Goal: Information Seeking & Learning: Learn about a topic

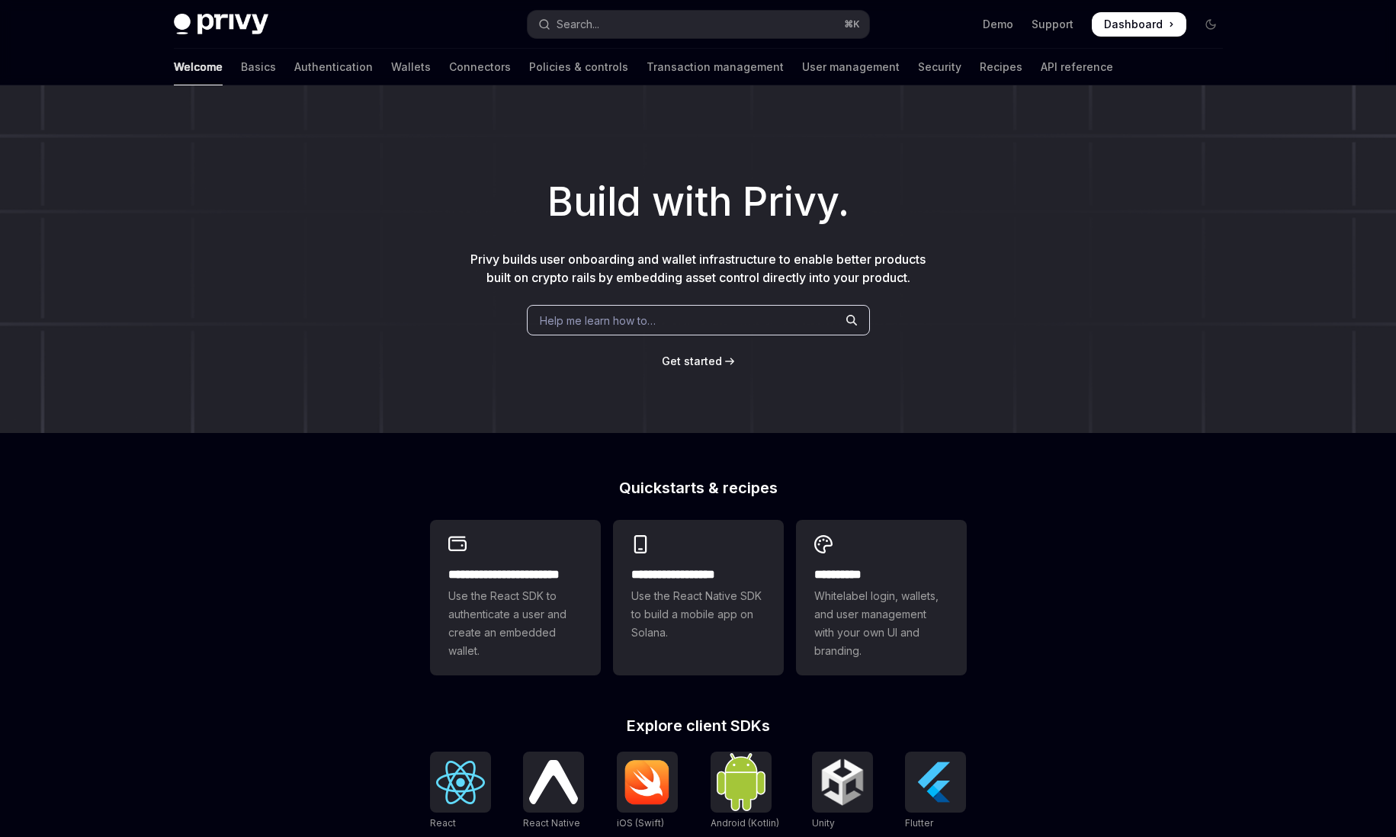
click at [167, 72] on div "Welcome Basics Authentication Wallets Connectors Policies & controls Transactio…" at bounding box center [698, 67] width 1122 height 37
click at [241, 72] on link "Basics" at bounding box center [258, 67] width 35 height 37
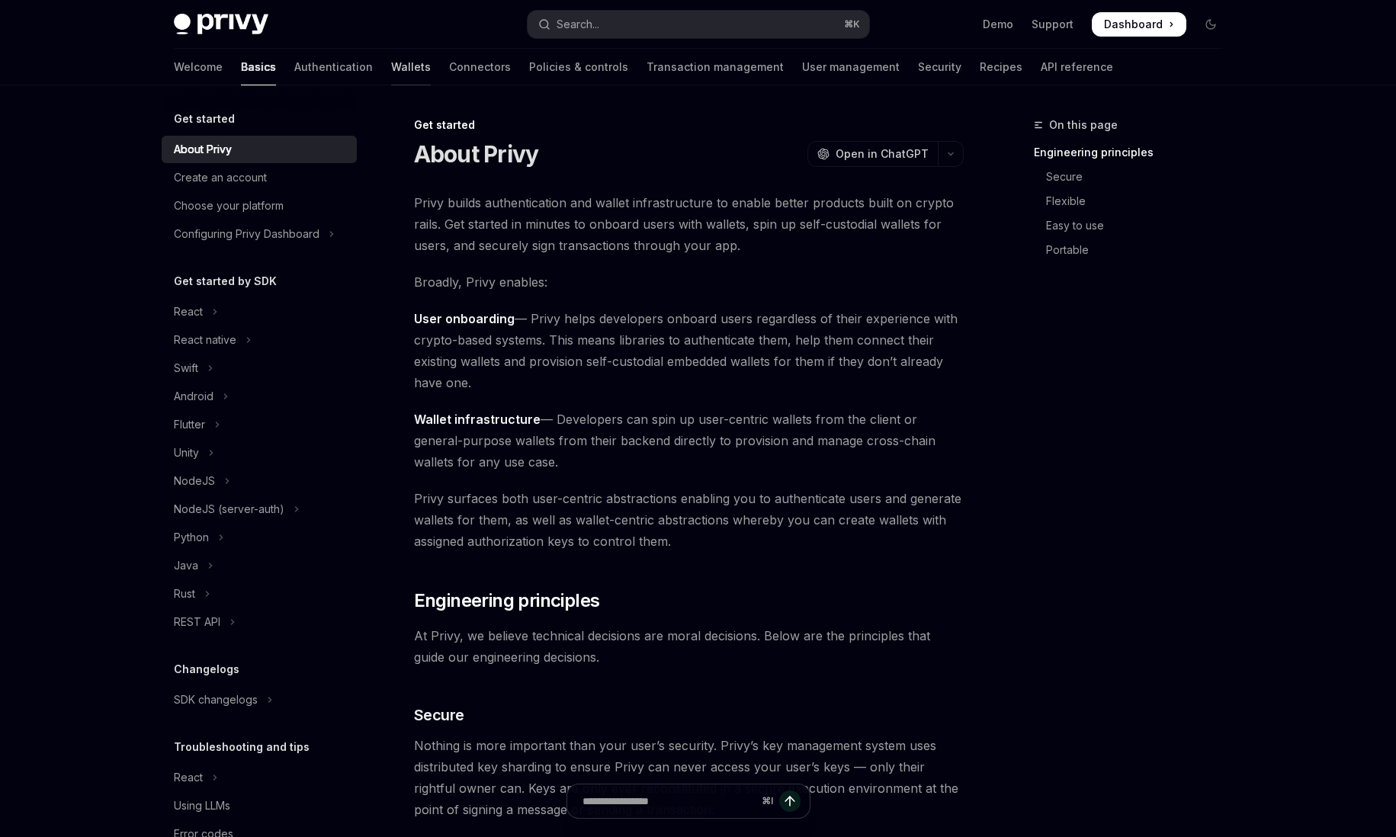
click at [391, 72] on link "Wallets" at bounding box center [411, 67] width 40 height 37
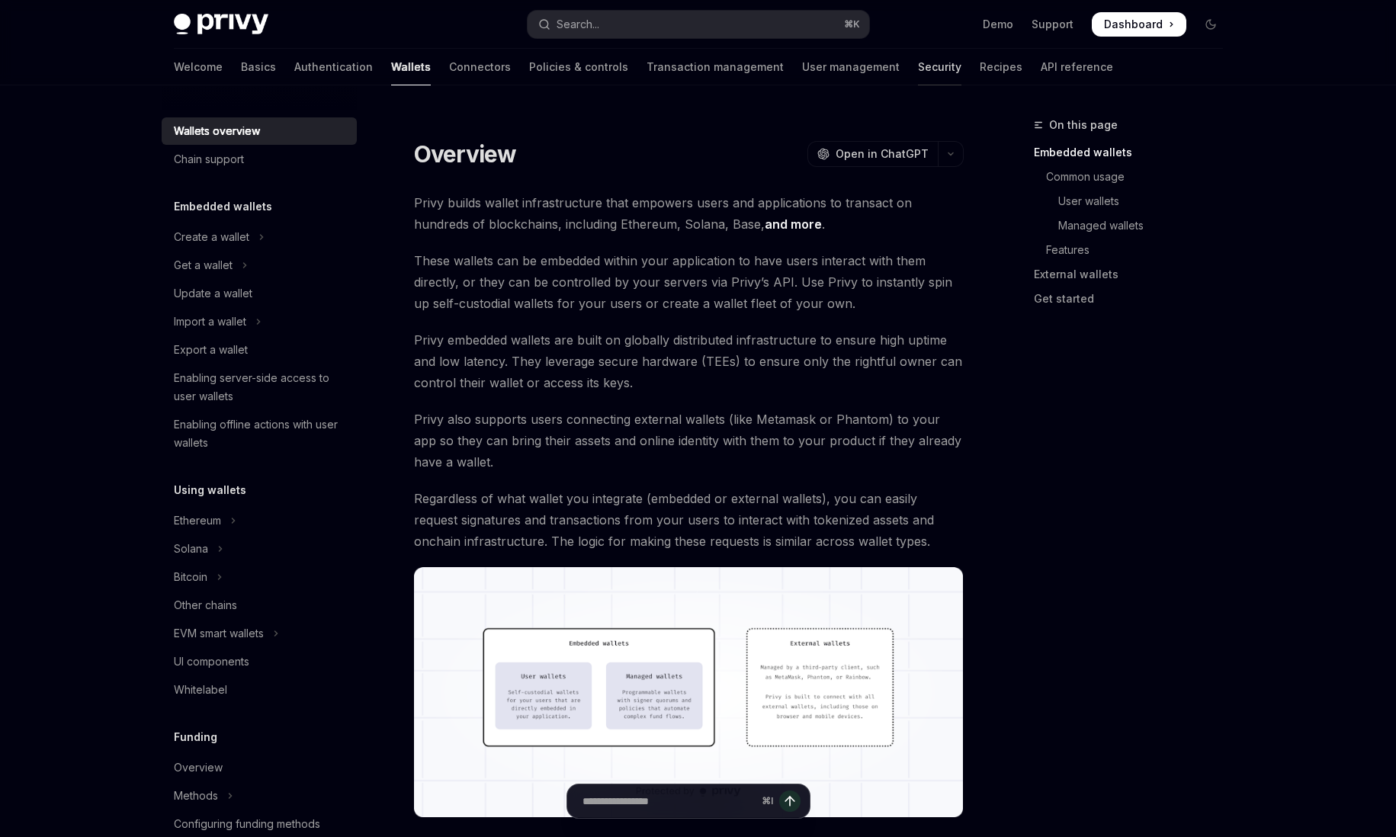
click at [918, 73] on link "Security" at bounding box center [939, 67] width 43 height 37
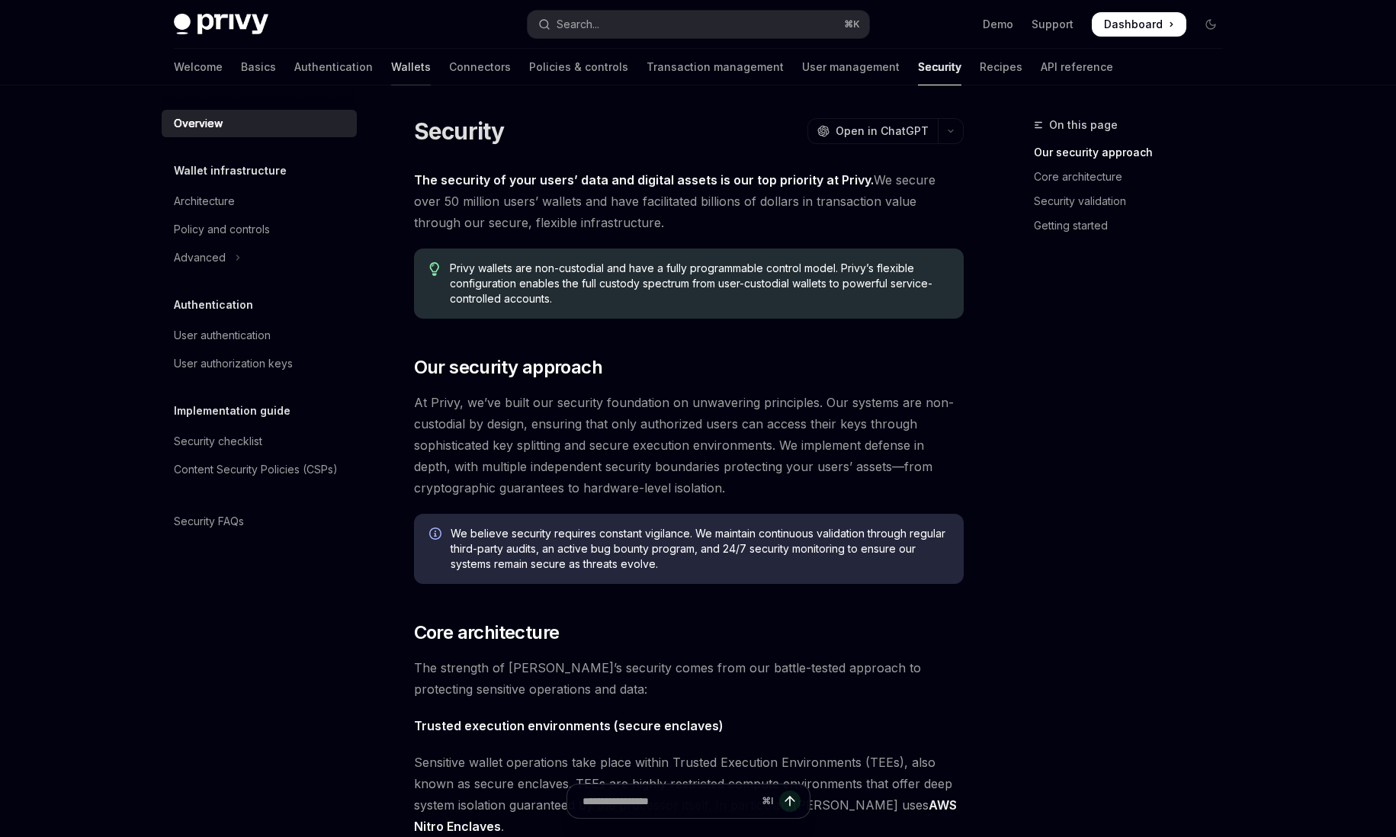
click at [391, 61] on link "Wallets" at bounding box center [411, 67] width 40 height 37
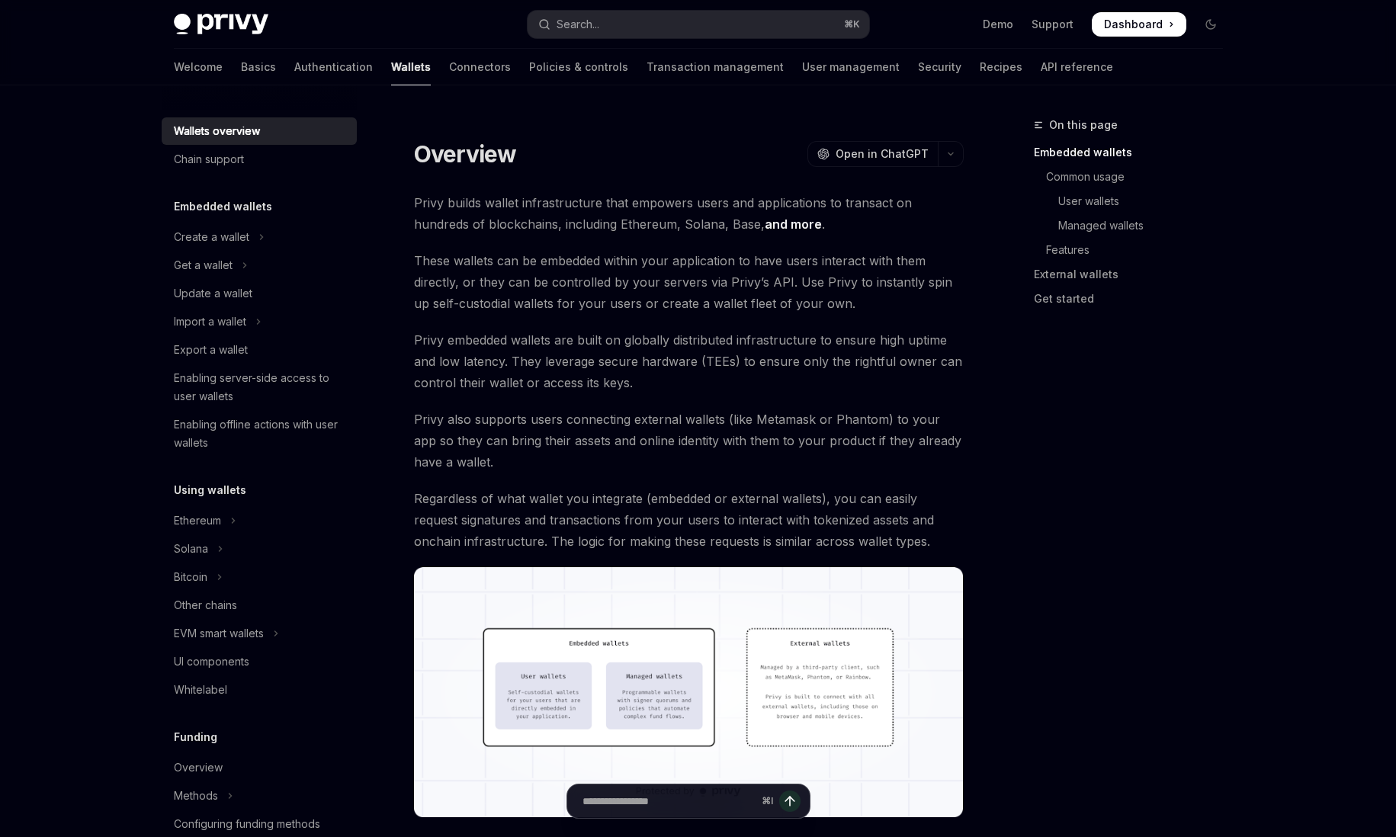
click at [872, 61] on div "Welcome Basics Authentication Wallets Connectors Policies & controls Transactio…" at bounding box center [643, 67] width 939 height 37
click at [918, 66] on link "Security" at bounding box center [939, 67] width 43 height 37
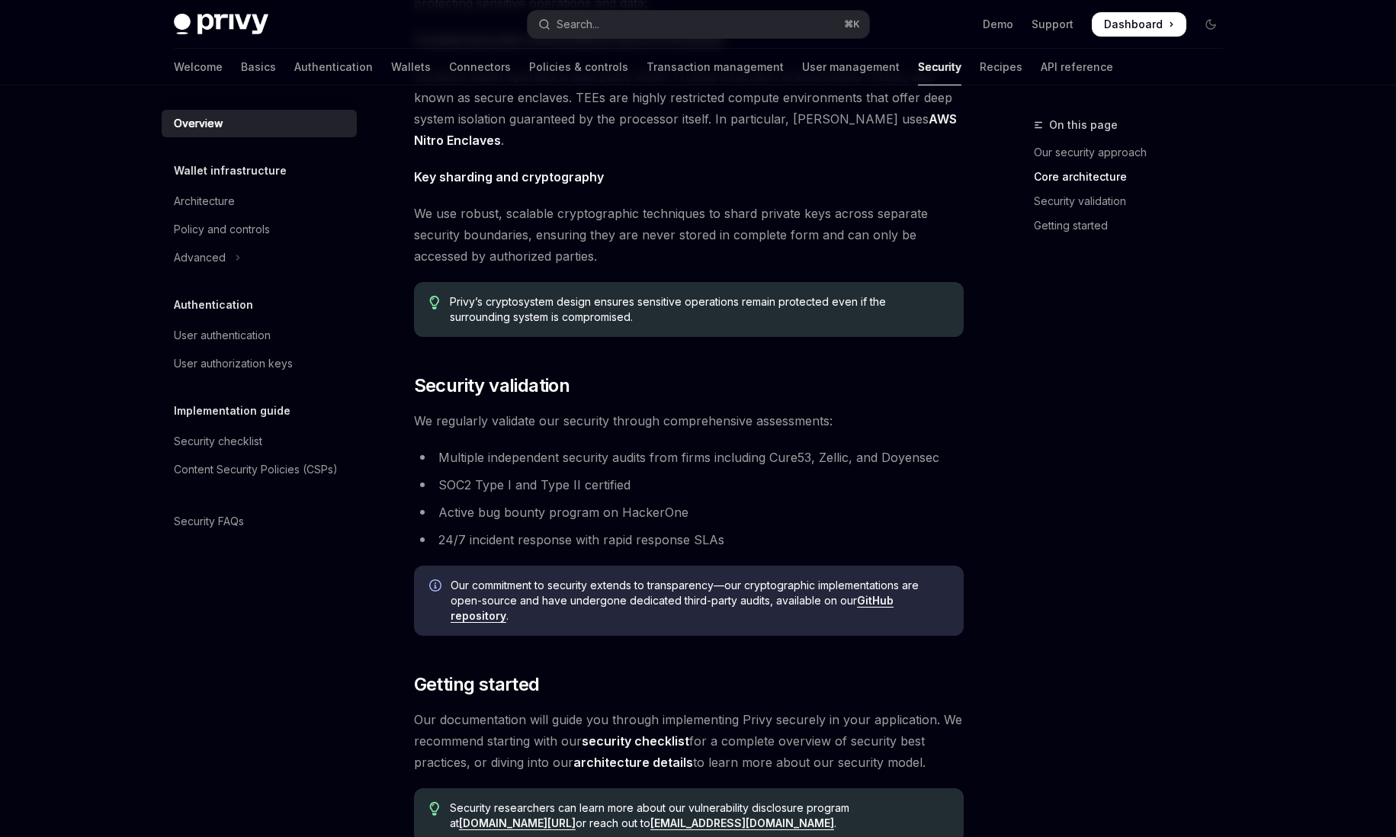
scroll to position [812, 0]
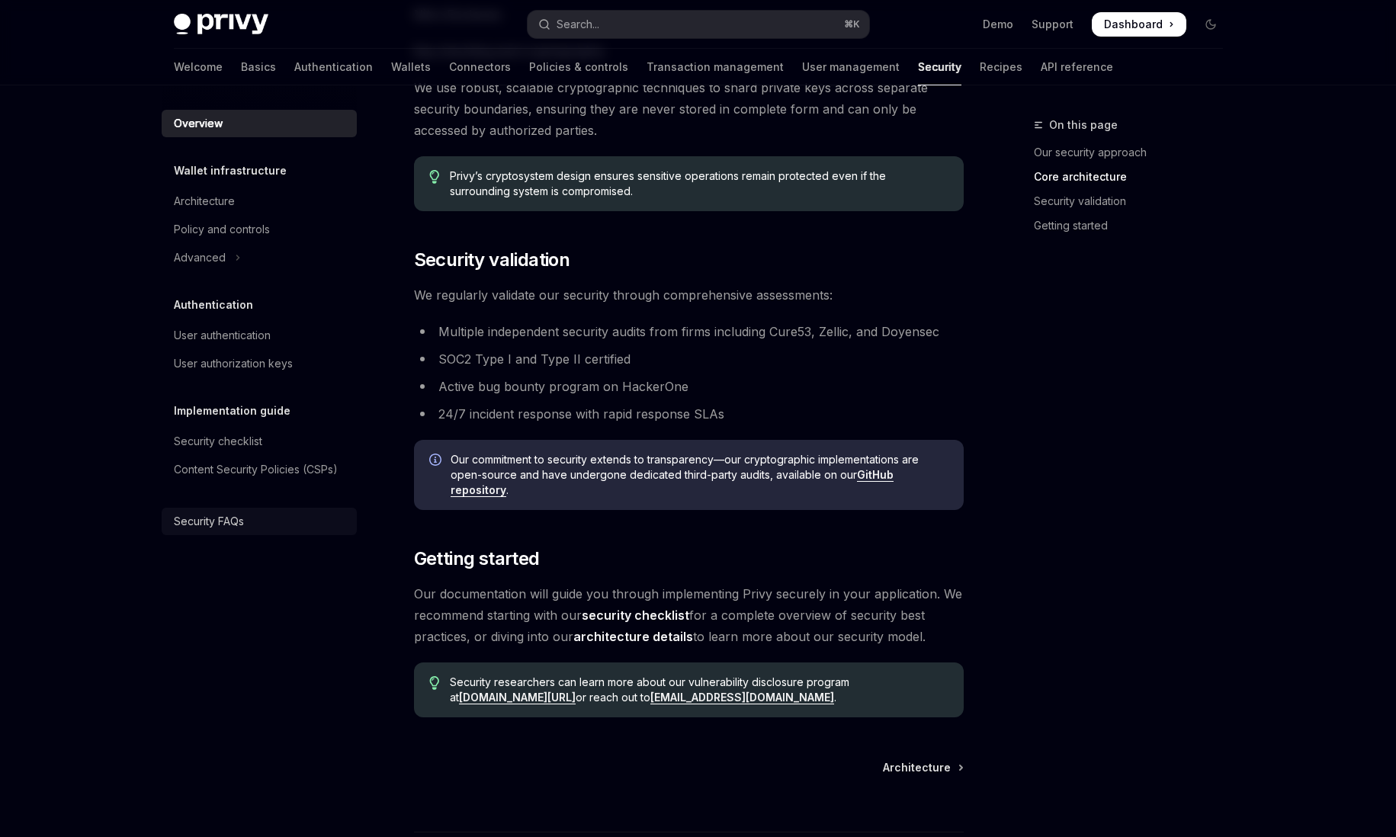
click at [210, 521] on div "Security FAQs" at bounding box center [209, 521] width 70 height 18
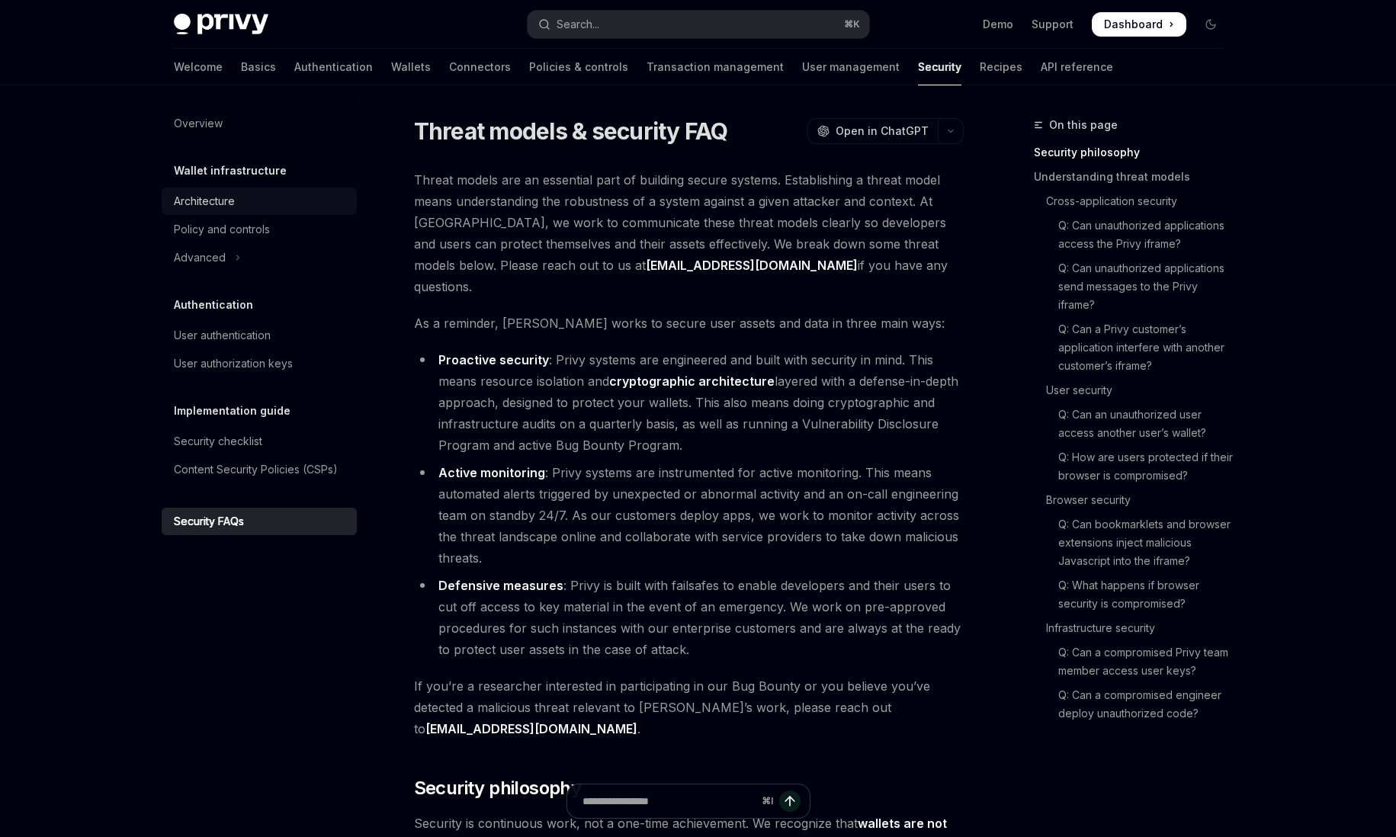
click at [248, 203] on div "Architecture" at bounding box center [261, 201] width 174 height 18
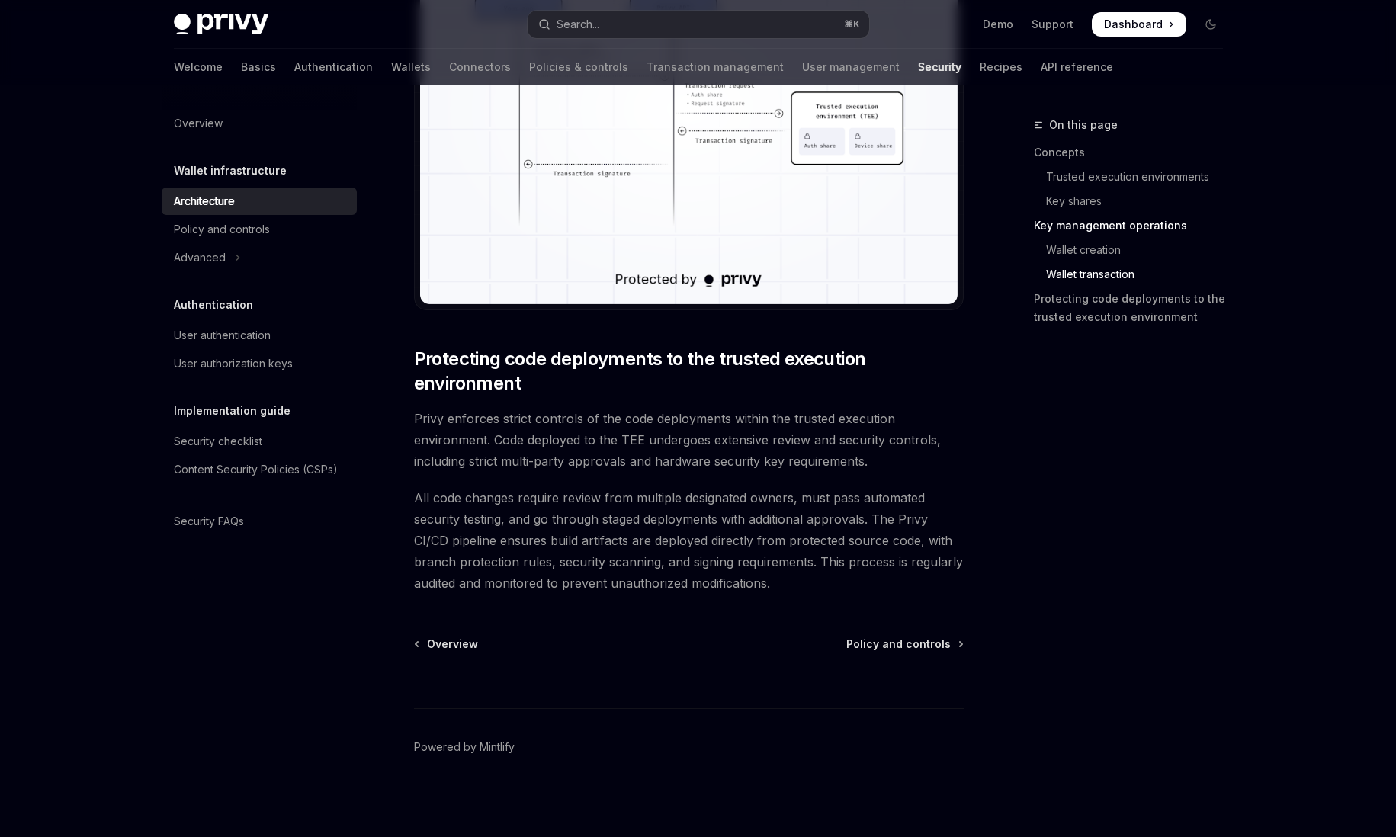
scroll to position [3022, 0]
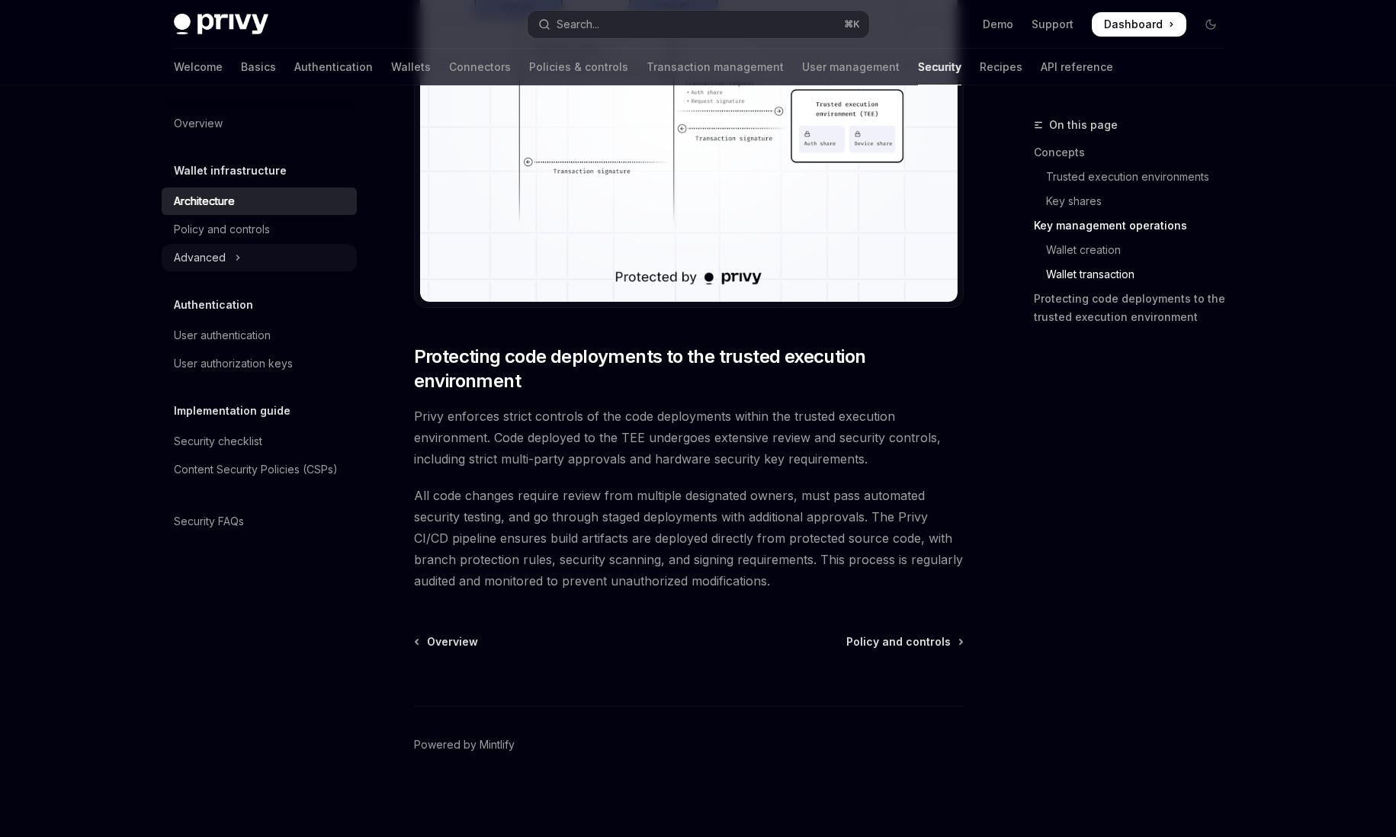
click at [203, 258] on div "Advanced" at bounding box center [200, 258] width 52 height 18
type textarea "*"
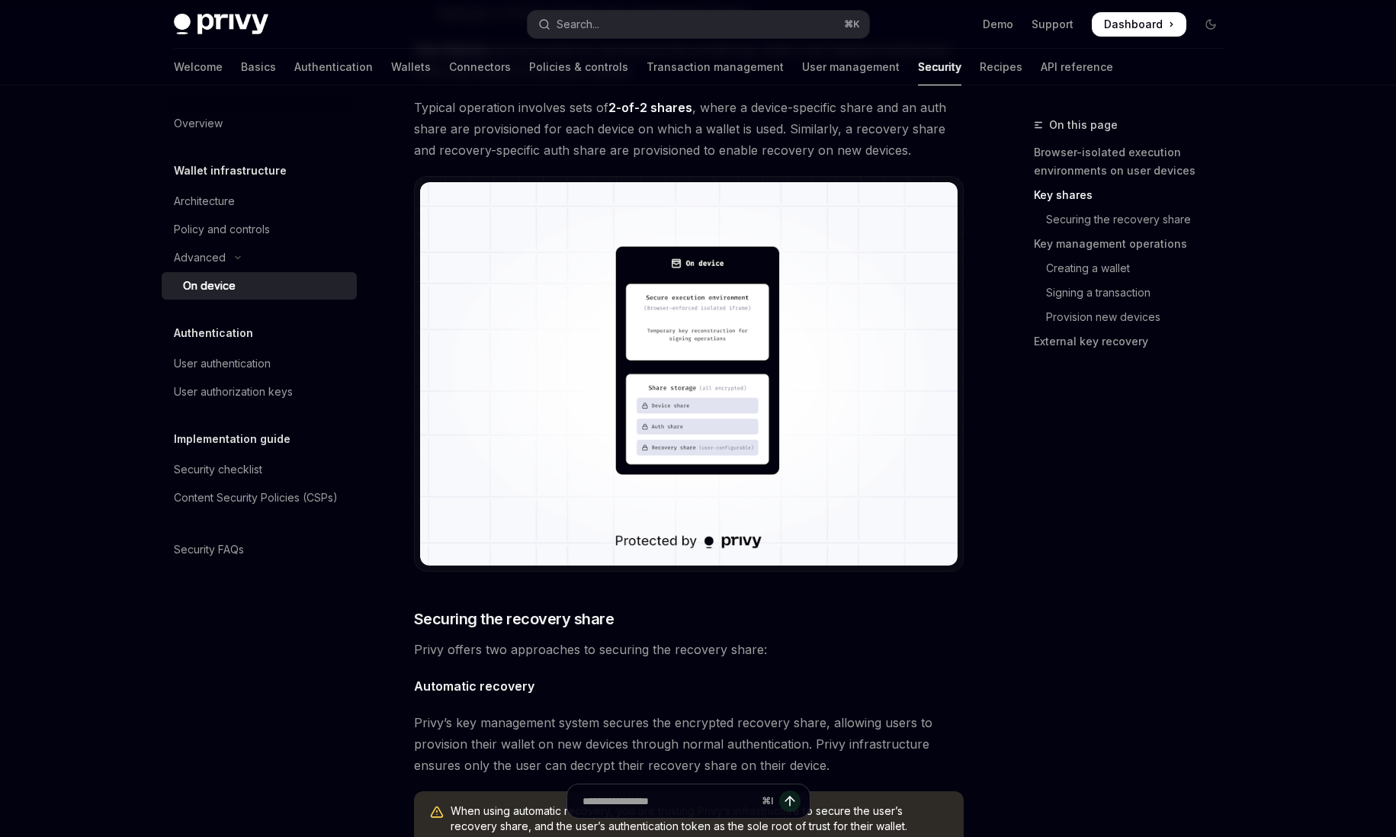
scroll to position [1741, 0]
